Goal: Transaction & Acquisition: Purchase product/service

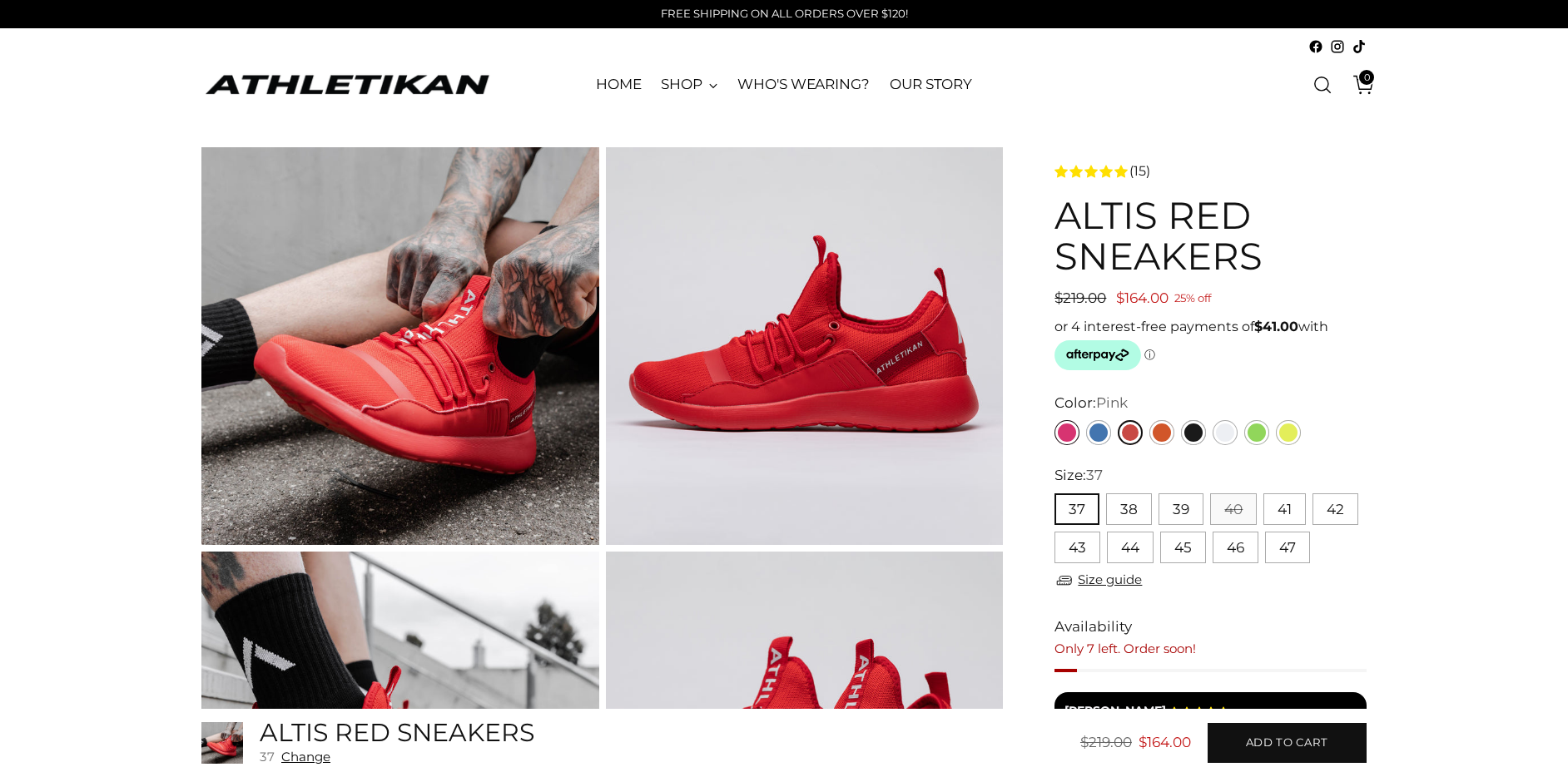
click at [1068, 430] on link "Pink" at bounding box center [1067, 433] width 25 height 25
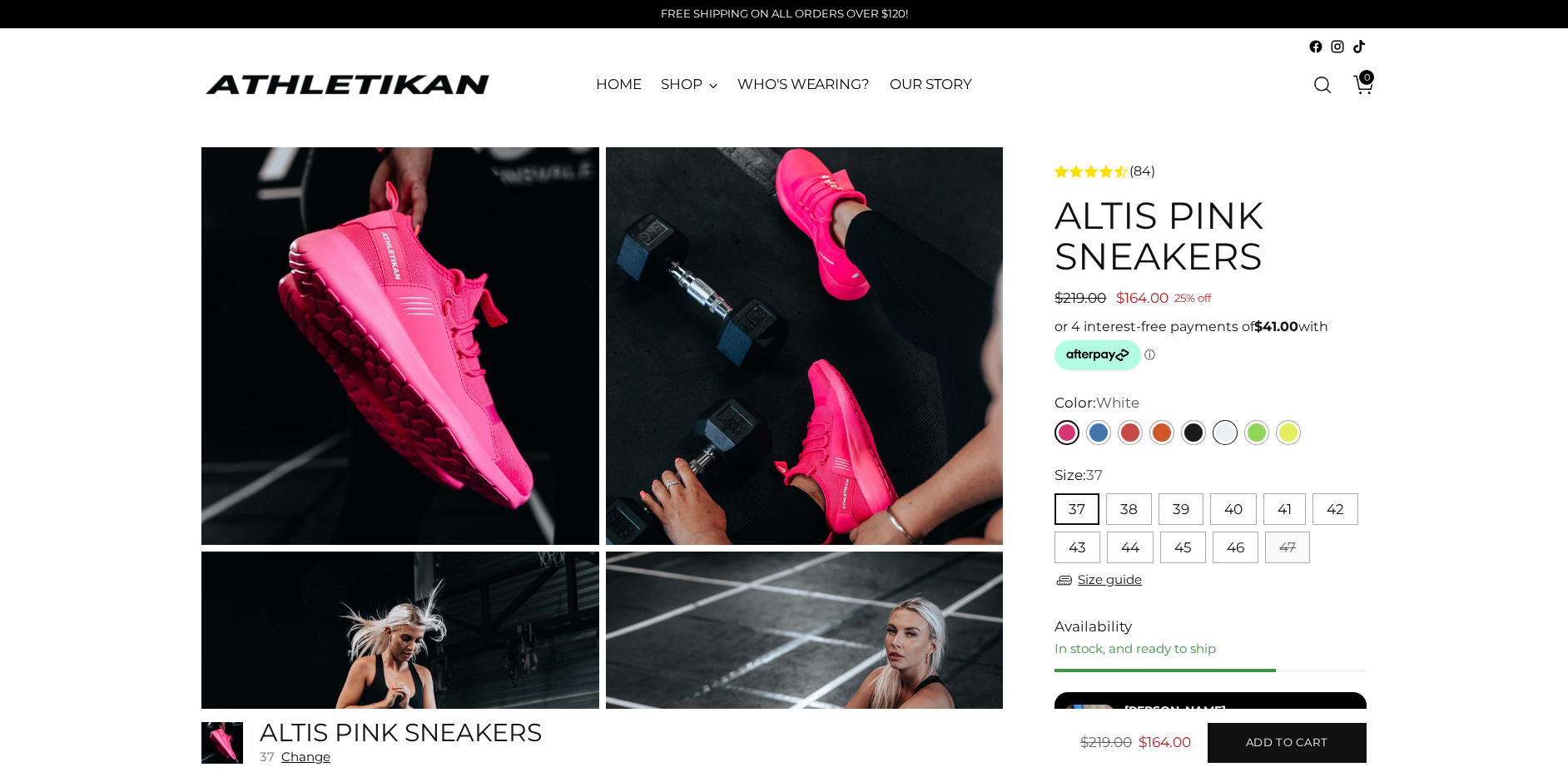
click at [1225, 428] on link "White" at bounding box center [1226, 433] width 25 height 25
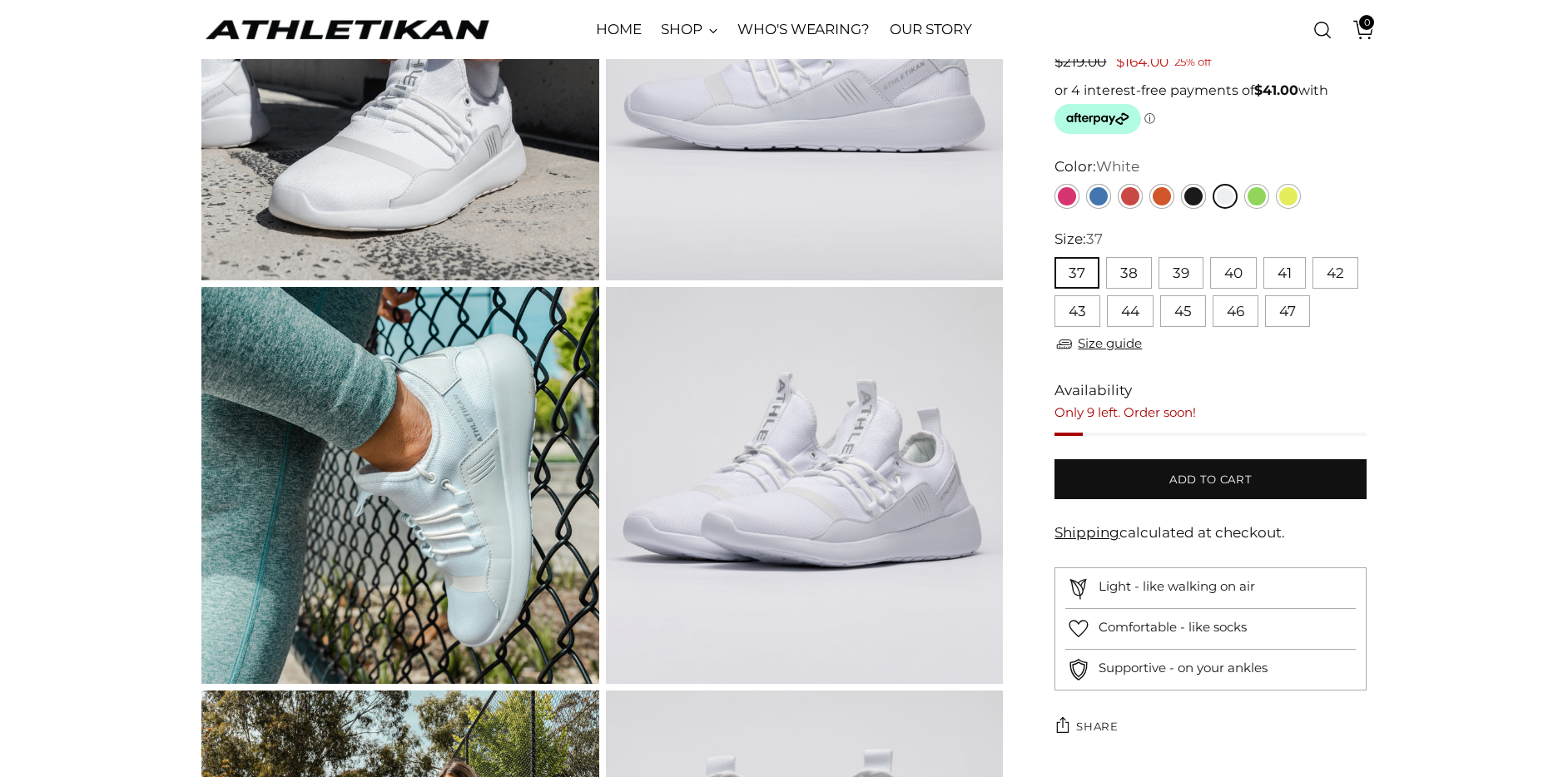
scroll to position [273, 0]
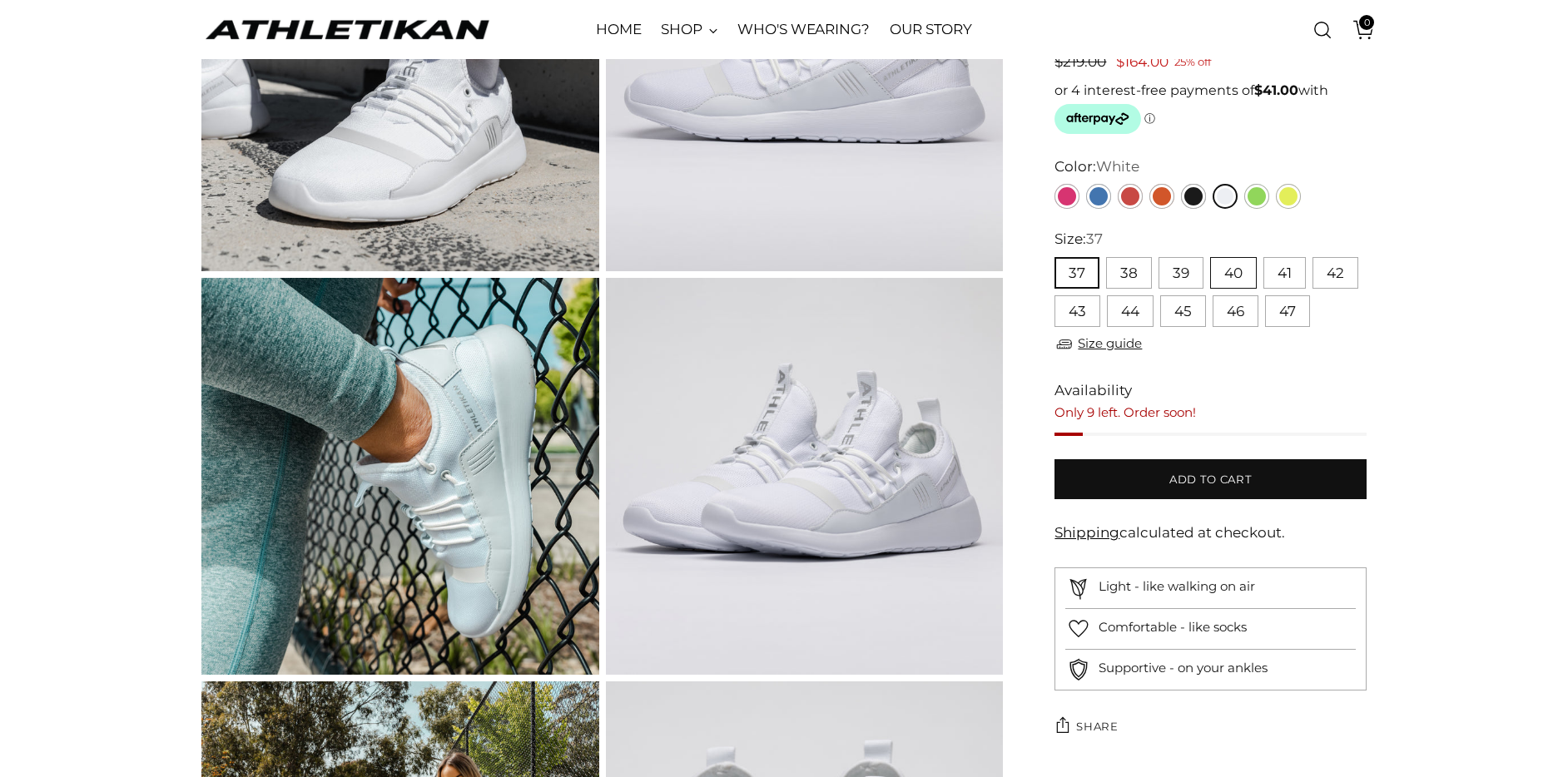
click at [1225, 270] on button "40" at bounding box center [1233, 273] width 46 height 32
